Goal: Task Accomplishment & Management: Manage account settings

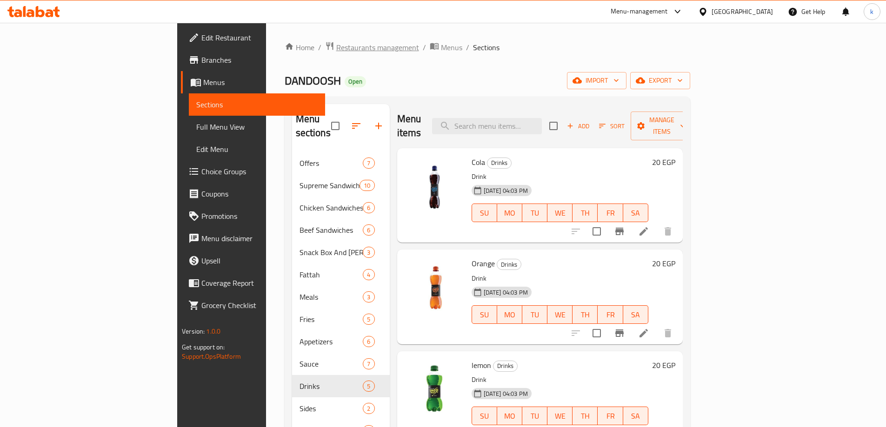
click at [336, 47] on span "Restaurants management" at bounding box center [377, 47] width 83 height 11
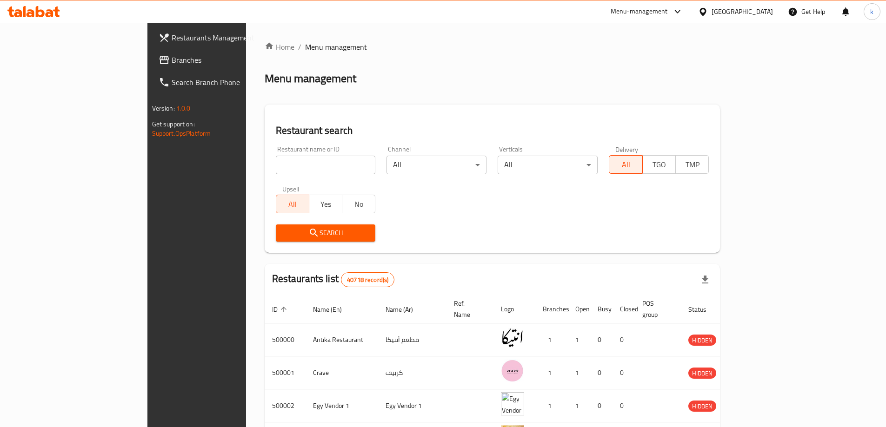
click at [151, 67] on link "Branches" at bounding box center [223, 60] width 144 height 22
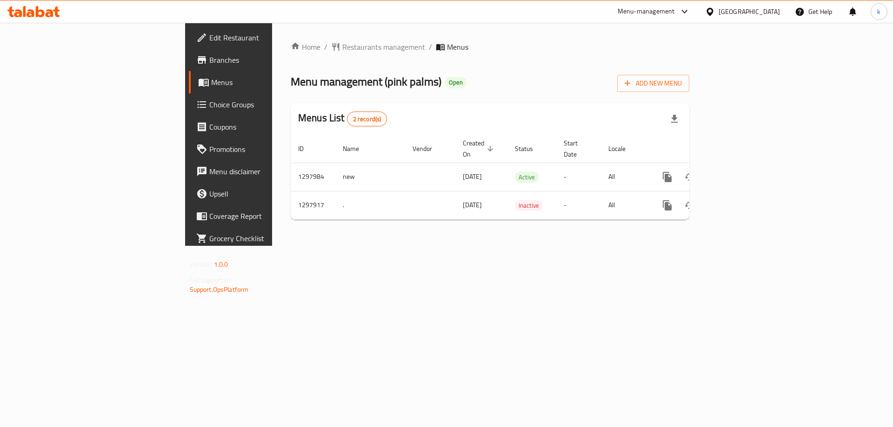
click at [189, 112] on link "Choice Groups" at bounding box center [261, 104] width 145 height 22
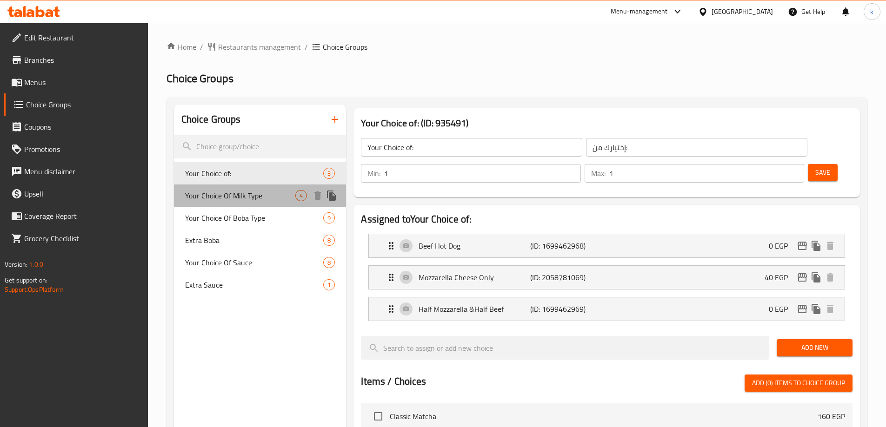
click at [239, 192] on span "Your Choice Of Milk Type" at bounding box center [240, 195] width 111 height 11
type input "Your Choice Of Milk Type"
type input "اختيارك من نوع اللبن"
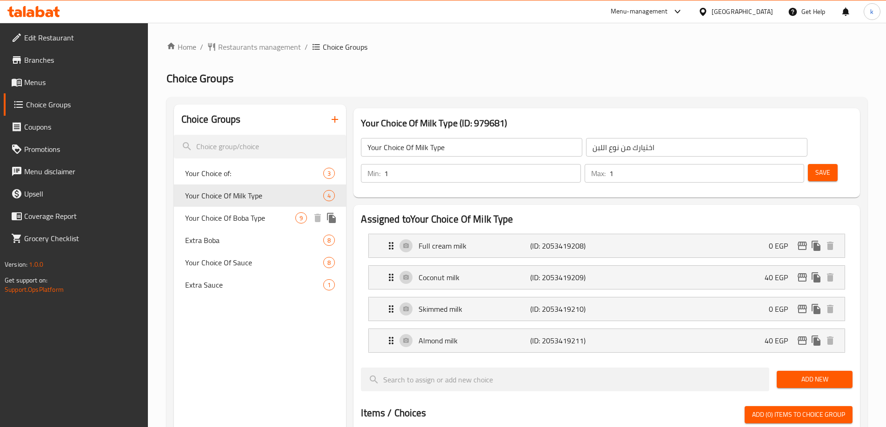
click at [243, 215] on span "Your Choice Of Boba Type" at bounding box center [240, 217] width 111 height 11
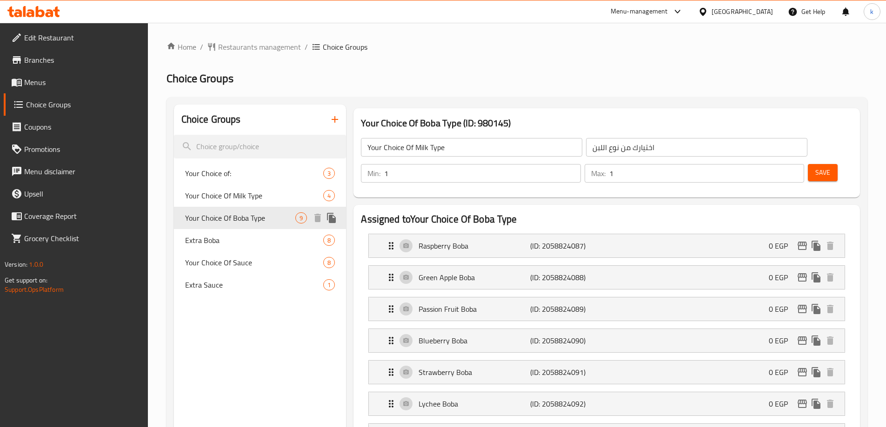
type input "Your Choice Of Boba Type"
type input "بوبا"
click at [235, 243] on span "Extra Boba" at bounding box center [240, 240] width 111 height 11
type input "Extra Boba"
type input "اكسترا بوبا"
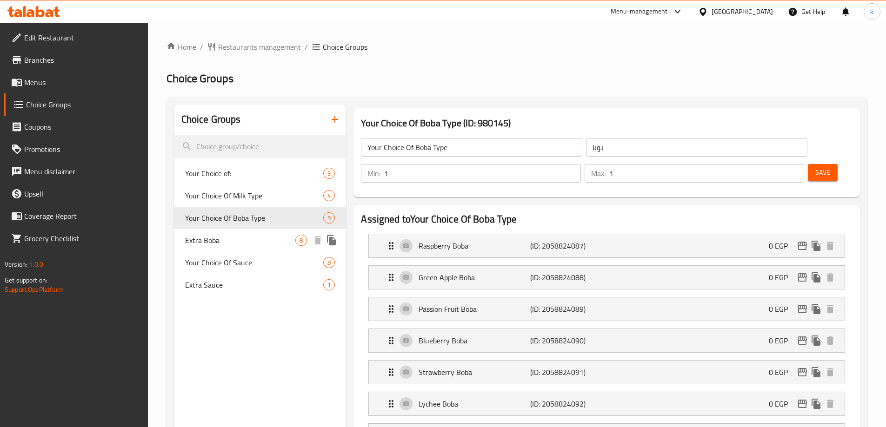
type input "0"
